Goal: Find specific page/section: Find specific page/section

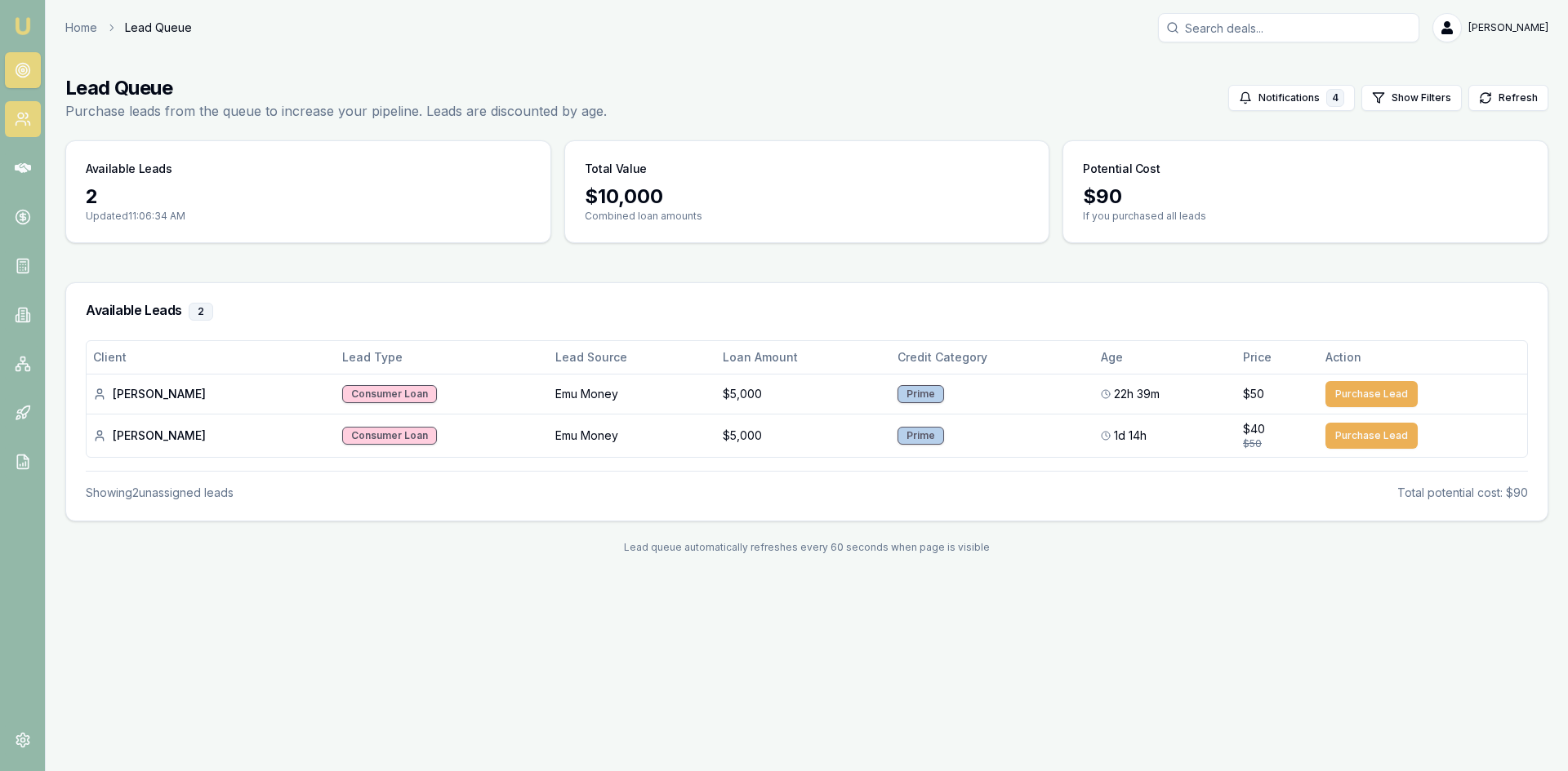
click at [15, 119] on icon at bounding box center [23, 119] width 16 height 16
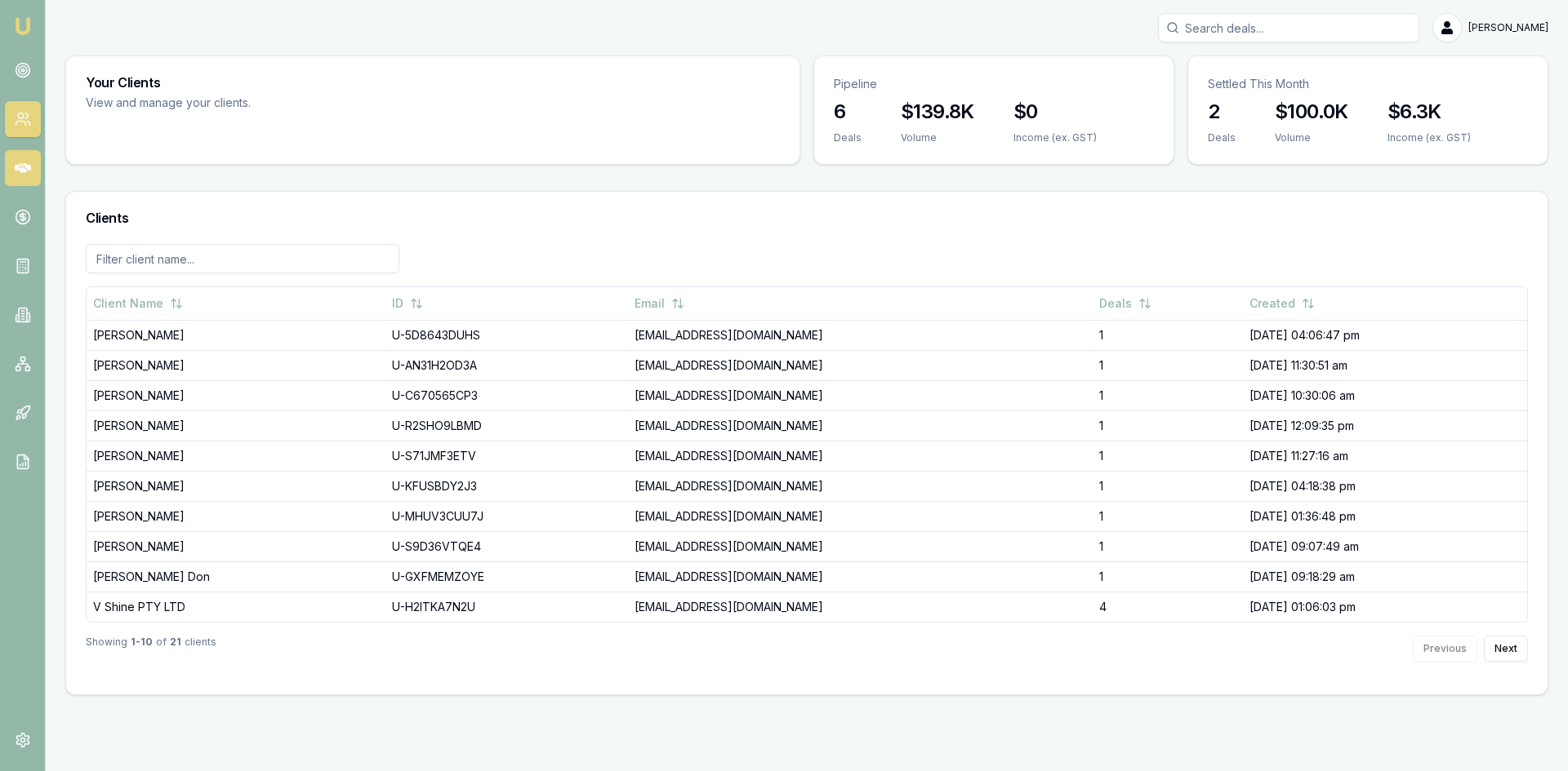
click at [24, 161] on icon at bounding box center [23, 168] width 16 height 16
